Goal: Information Seeking & Learning: Check status

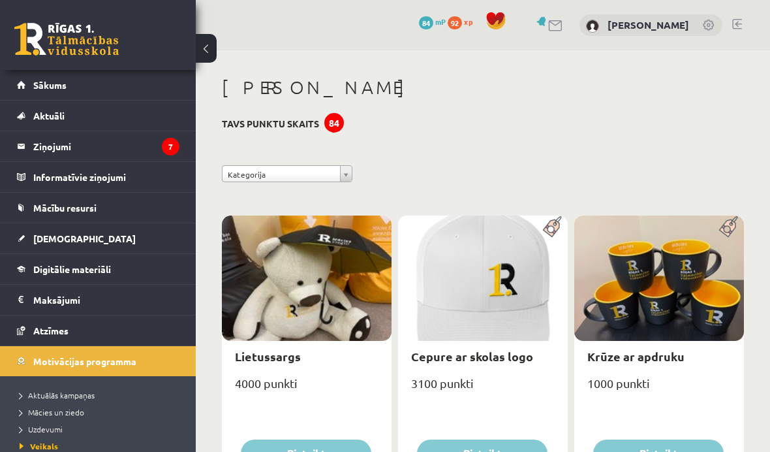
scroll to position [774, 0]
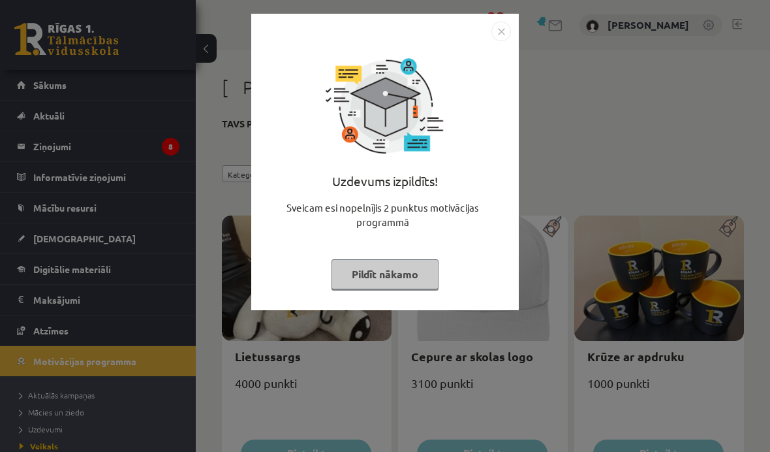
click at [384, 287] on button "Pildīt nākamo" at bounding box center [385, 274] width 107 height 30
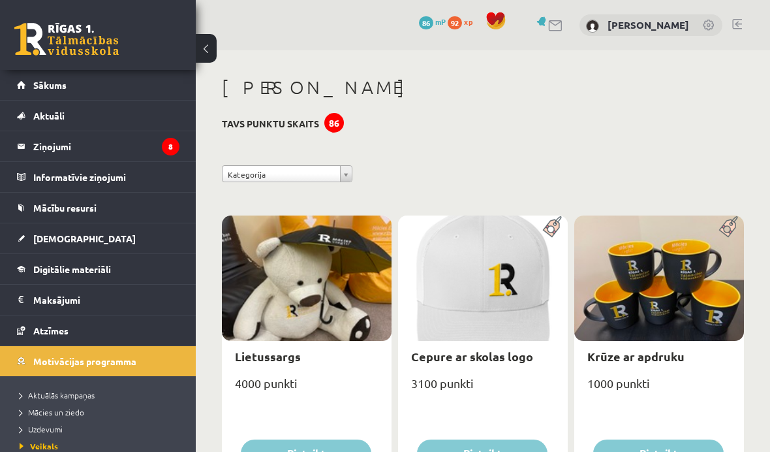
click at [17, 322] on link "Atzīmes" at bounding box center [98, 330] width 163 height 30
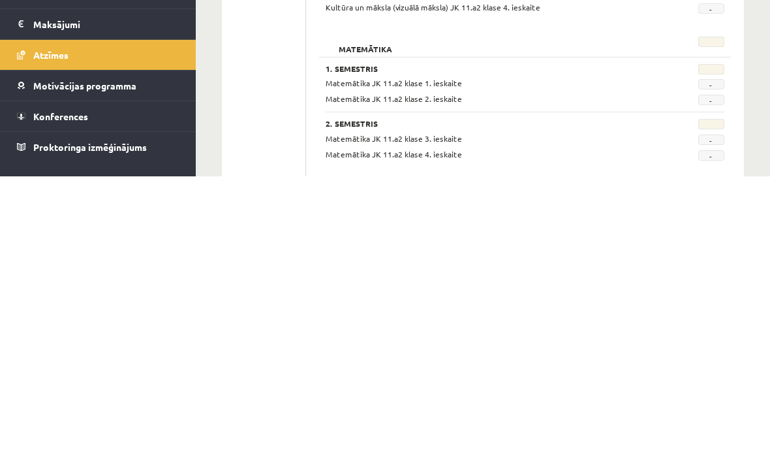
scroll to position [88, 0]
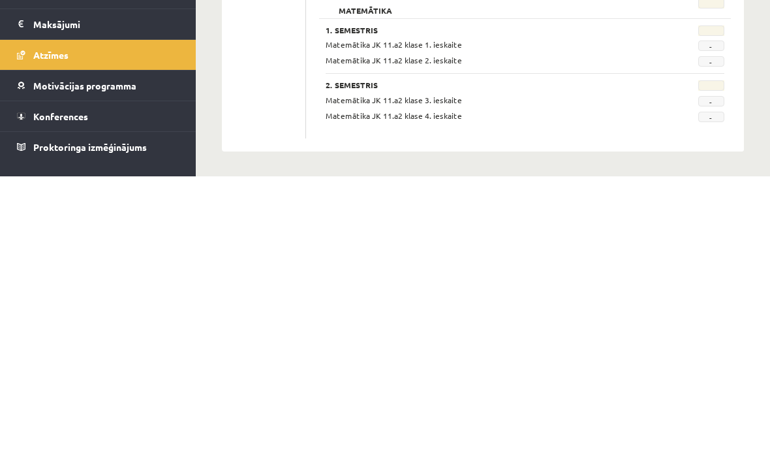
click at [279, 124] on ul "Profils Atzīmes Maksājumi [GEOGRAPHIC_DATA] Mana motivācija" at bounding box center [270, 254] width 71 height 319
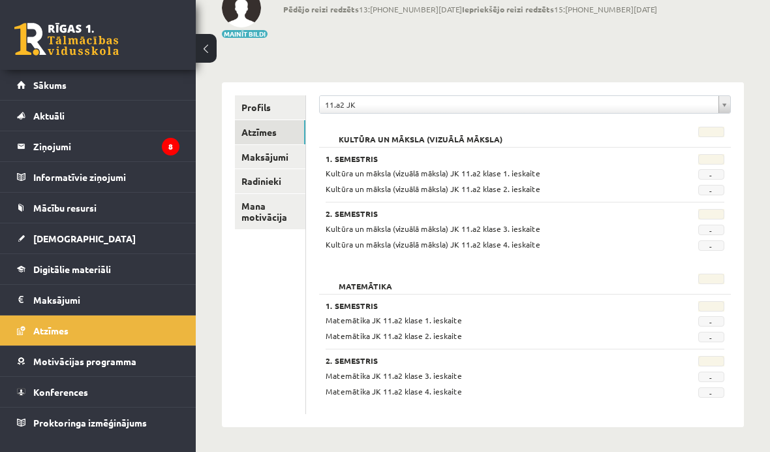
click at [80, 243] on link "[DEMOGRAPHIC_DATA]" at bounding box center [98, 238] width 163 height 30
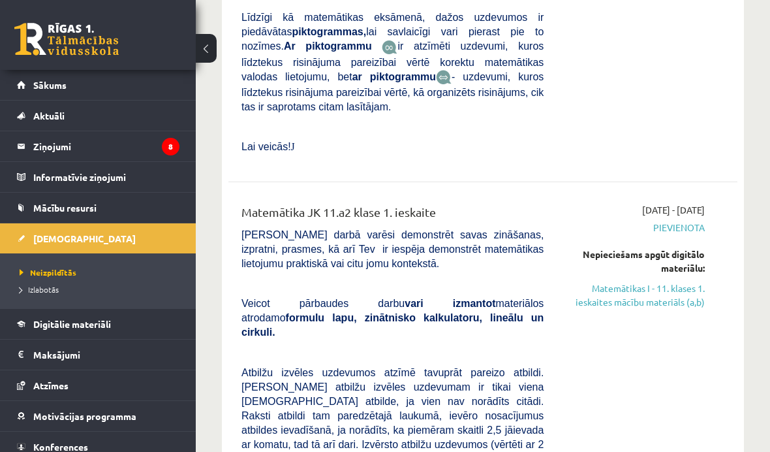
scroll to position [3682, 0]
